Goal: Check status

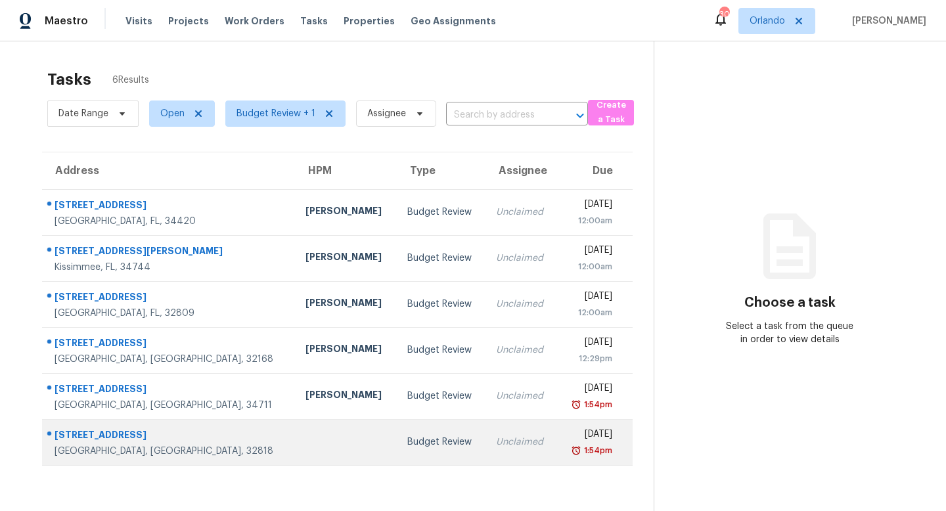
click at [416, 441] on td "Budget Review" at bounding box center [441, 442] width 89 height 46
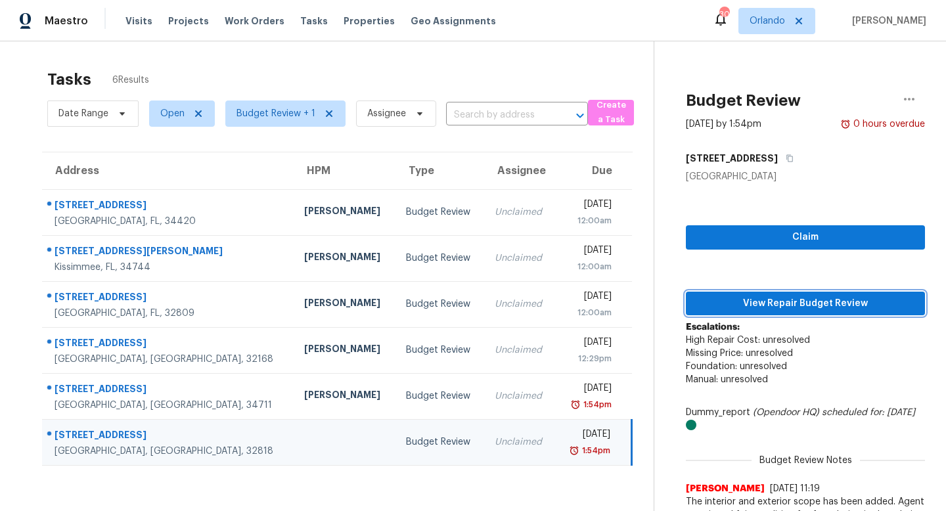
click at [788, 302] on span "View Repair Budget Review" at bounding box center [805, 304] width 218 height 16
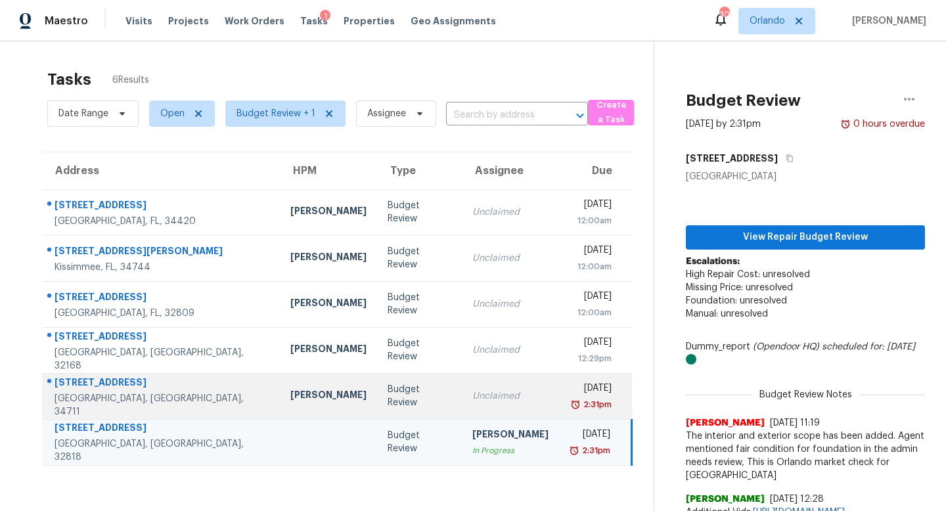
click at [472, 390] on div "Unclaimed" at bounding box center [510, 395] width 76 height 13
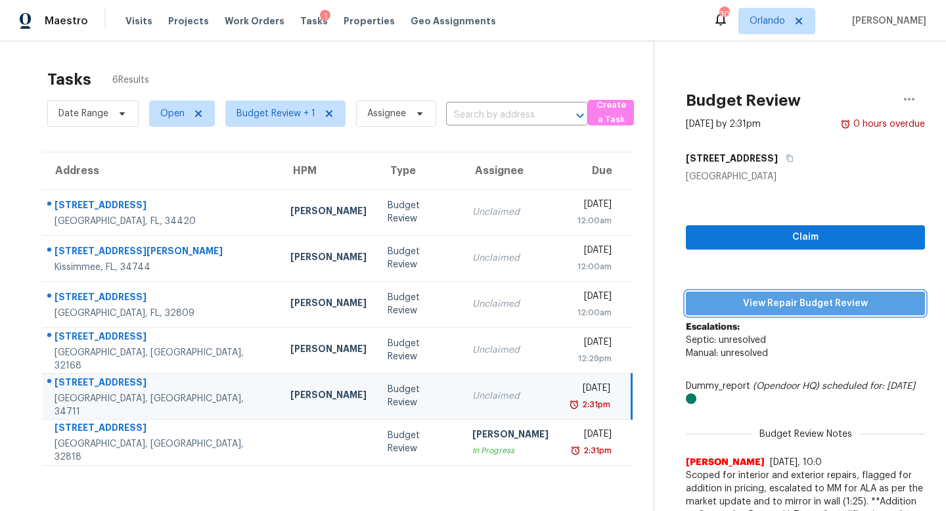
click at [820, 299] on span "View Repair Budget Review" at bounding box center [805, 304] width 218 height 16
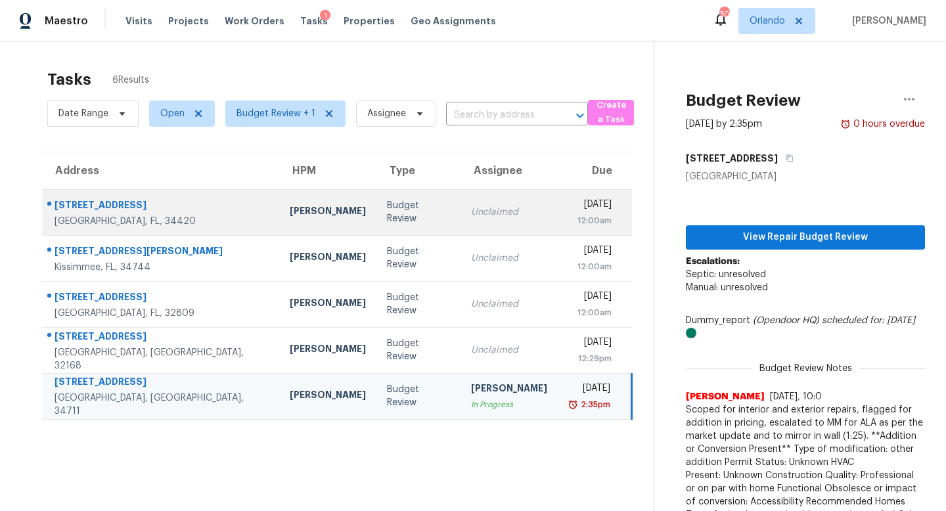
click at [460, 204] on td "Unclaimed" at bounding box center [508, 212] width 97 height 46
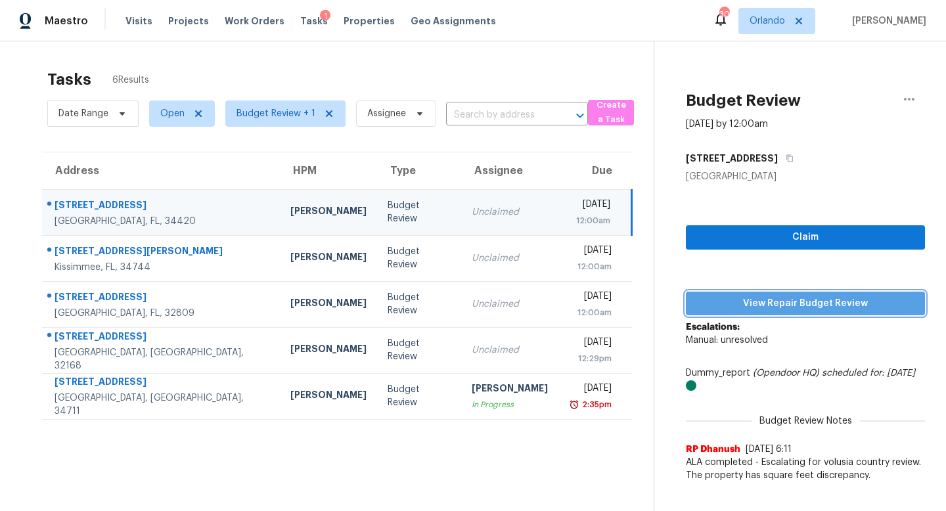
click at [795, 305] on span "View Repair Budget Review" at bounding box center [805, 304] width 218 height 16
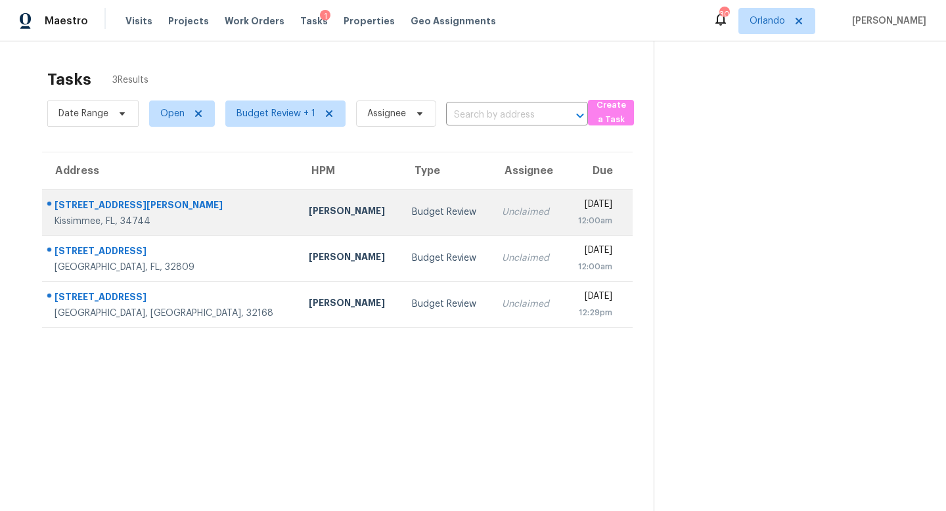
click at [491, 222] on td "Unclaimed" at bounding box center [527, 212] width 72 height 46
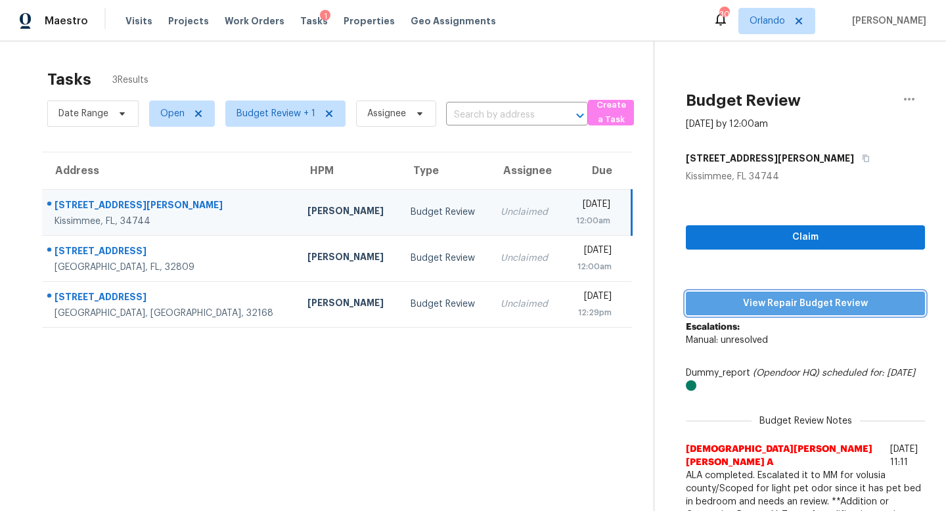
click at [768, 301] on span "View Repair Budget Review" at bounding box center [805, 304] width 218 height 16
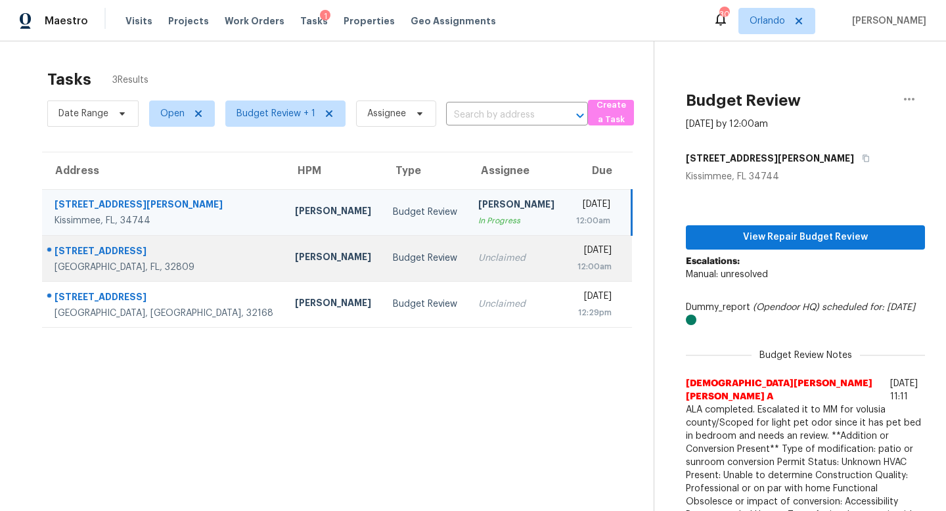
click at [478, 255] on div "Unclaimed" at bounding box center [516, 258] width 77 height 13
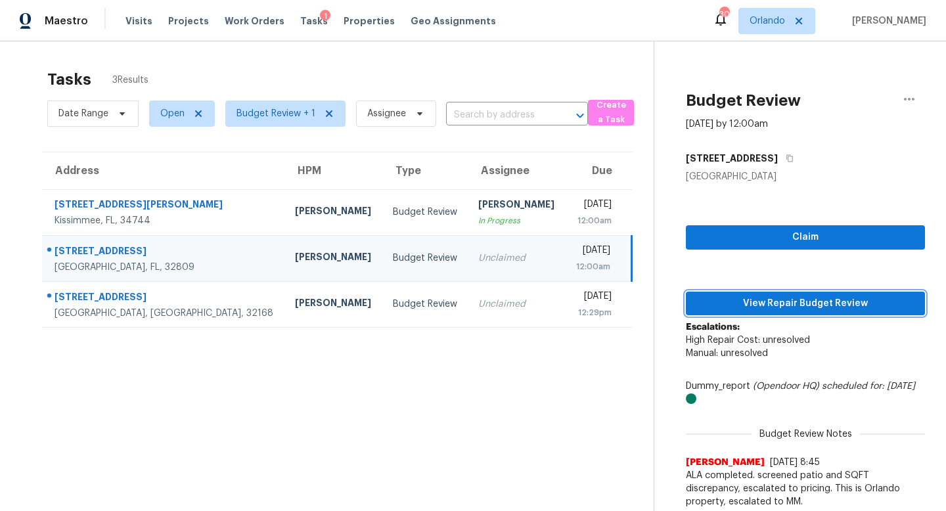
click at [793, 299] on span "View Repair Budget Review" at bounding box center [805, 304] width 218 height 16
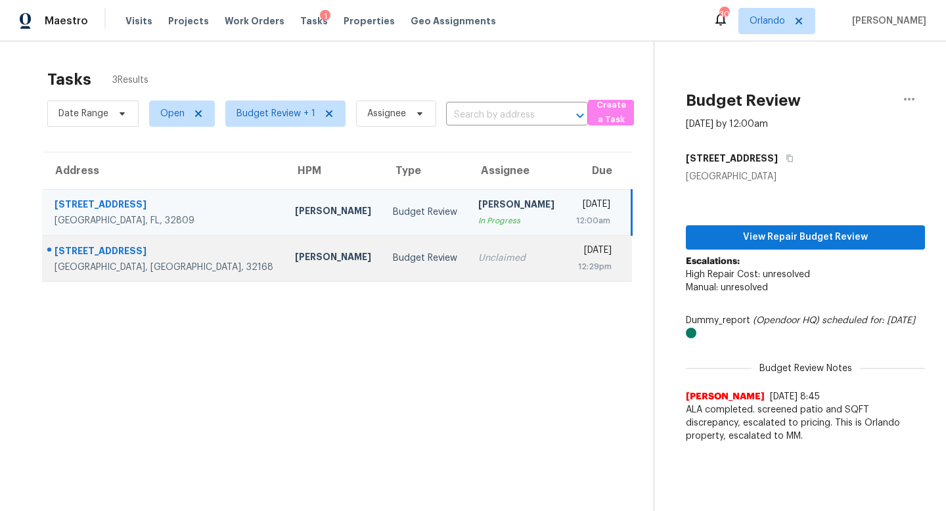
click at [393, 260] on div "Budget Review" at bounding box center [425, 258] width 64 height 13
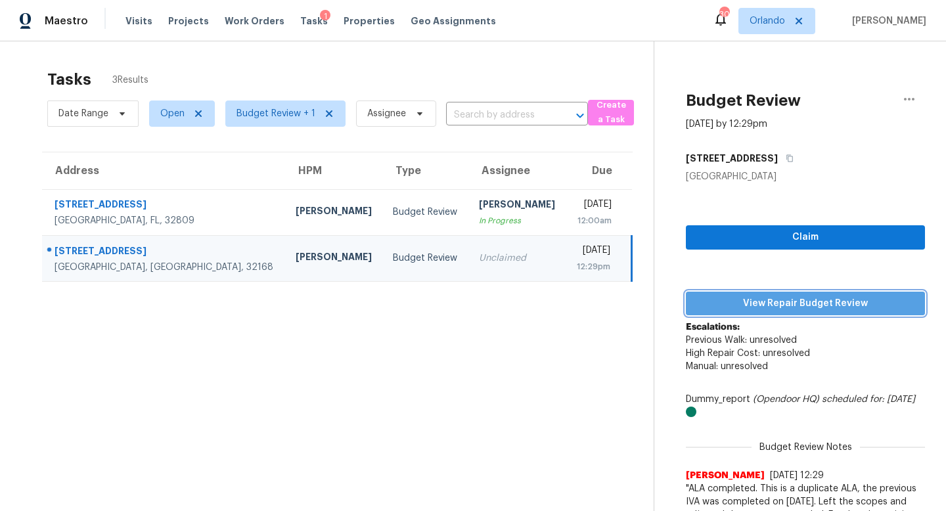
click at [791, 297] on span "View Repair Budget Review" at bounding box center [805, 304] width 218 height 16
